Goal: Information Seeking & Learning: Learn about a topic

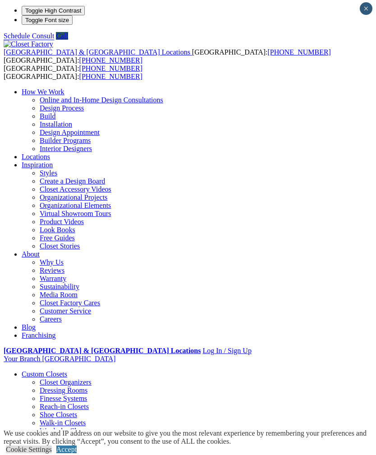
scroll to position [2, 0]
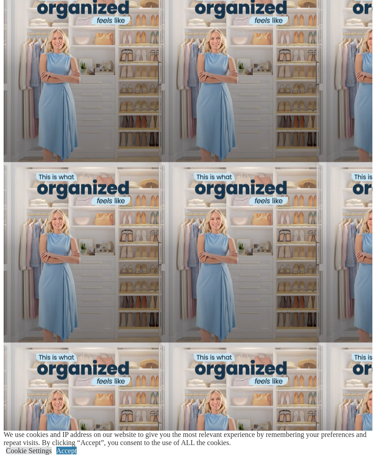
scroll to position [657, 0]
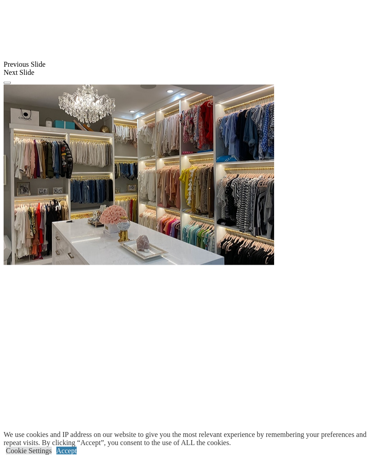
scroll to position [833, 0]
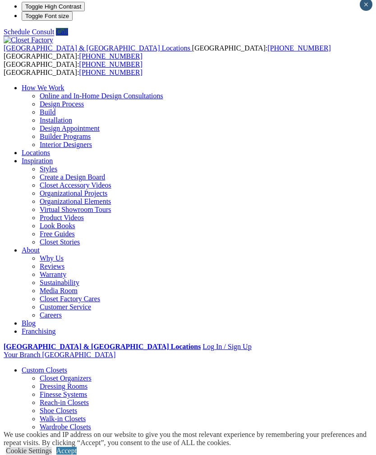
scroll to position [0, 0]
